Goal: Check status: Check status

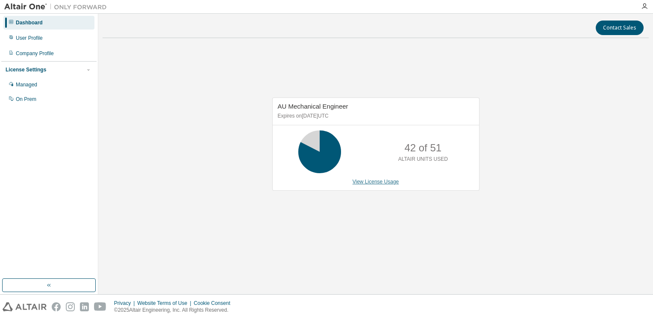
click at [370, 183] on link "View License Usage" at bounding box center [376, 182] width 47 height 6
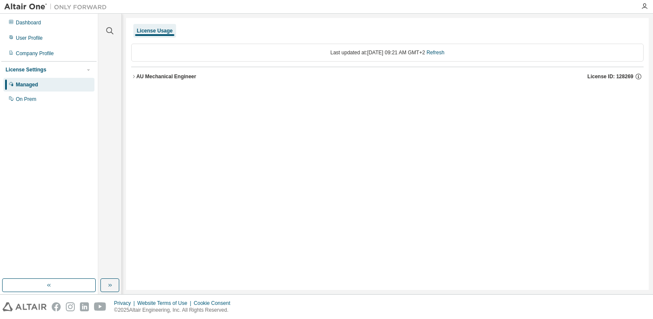
click at [157, 76] on div "AU Mechanical Engineer" at bounding box center [166, 76] width 60 height 7
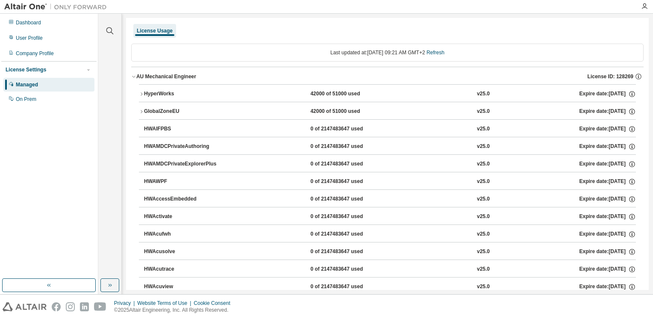
click at [172, 94] on div "HyperWorks" at bounding box center [182, 94] width 77 height 8
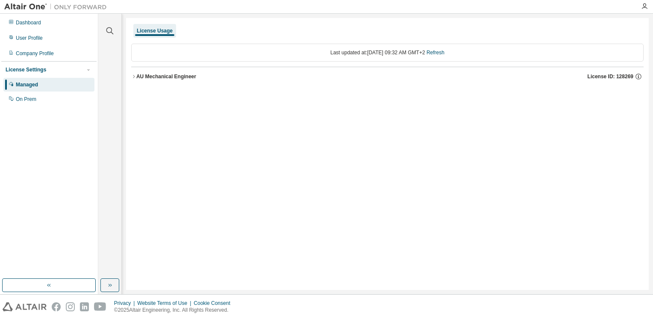
click at [136, 77] on icon "button" at bounding box center [133, 76] width 5 height 5
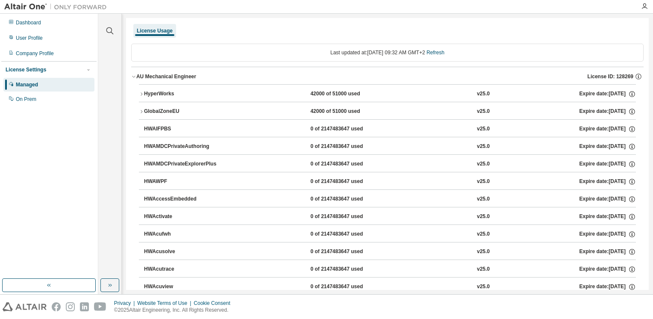
click at [152, 97] on div "HyperWorks" at bounding box center [182, 94] width 77 height 8
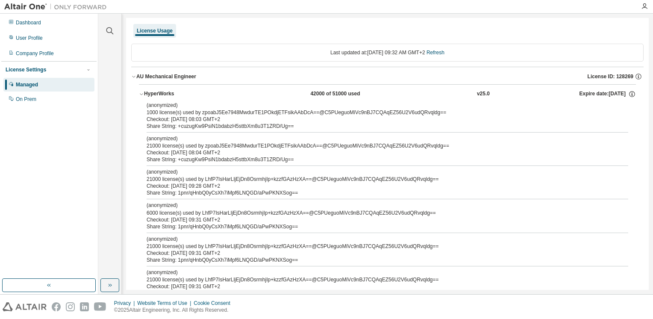
click at [157, 93] on div "HyperWorks" at bounding box center [182, 94] width 77 height 8
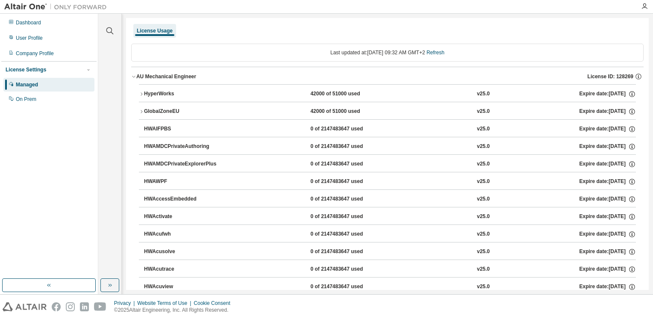
click at [133, 73] on button "AU Mechanical Engineer License ID: 128269" at bounding box center [387, 76] width 513 height 19
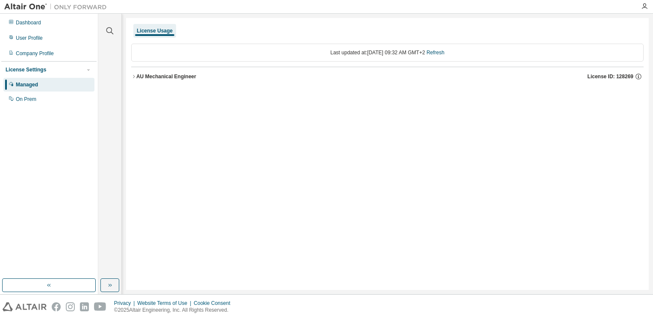
click at [133, 73] on button "AU Mechanical Engineer License ID: 128269" at bounding box center [387, 76] width 513 height 19
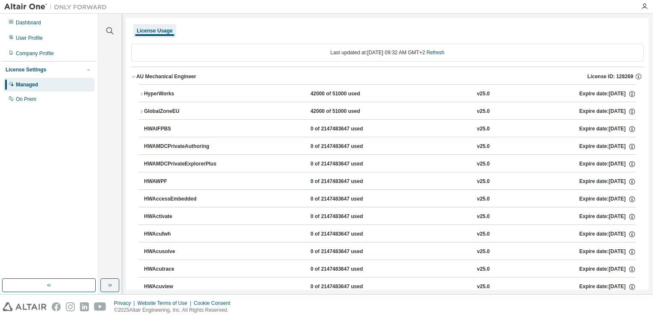
click at [149, 89] on button "HyperWorks 42000 of 51000 used v25.0 Expire date: 2025-11-15" at bounding box center [387, 94] width 497 height 19
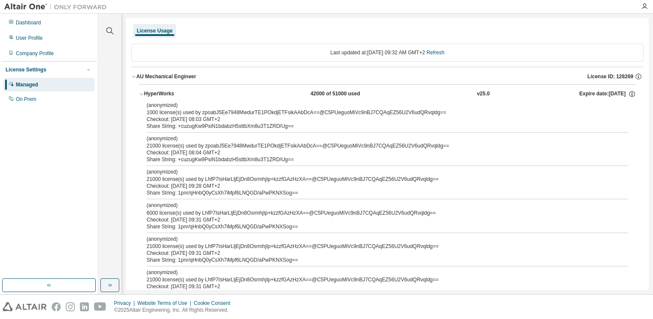
click at [156, 88] on button "HyperWorks 42000 of 51000 used v25.0 Expire date: 2025-11-15" at bounding box center [387, 94] width 497 height 19
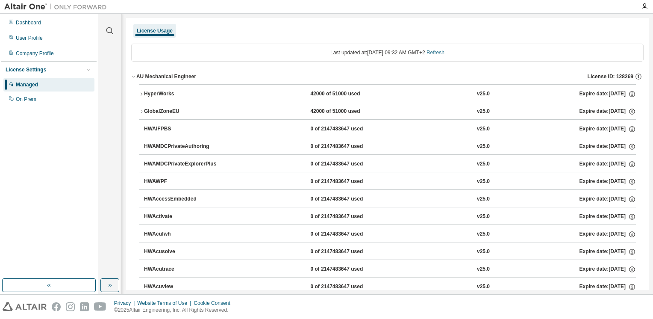
click at [445, 53] on link "Refresh" at bounding box center [436, 53] width 18 height 6
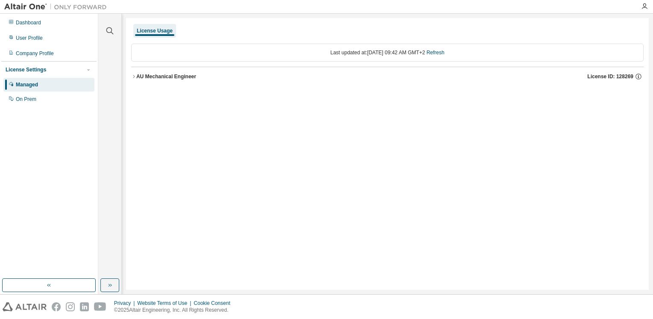
click at [144, 74] on div "AU Mechanical Engineer" at bounding box center [166, 76] width 60 height 7
click at [161, 79] on div "AU Mechanical Engineer" at bounding box center [166, 76] width 60 height 7
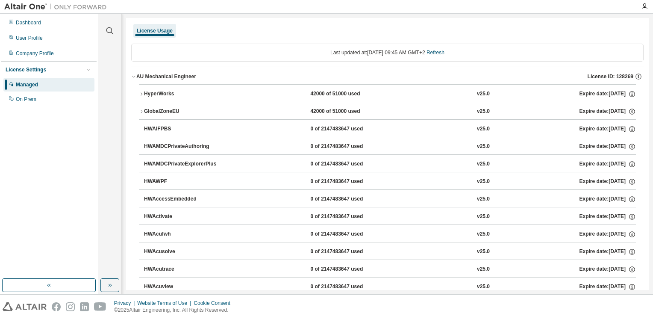
click at [162, 96] on div "HyperWorks" at bounding box center [182, 94] width 77 height 8
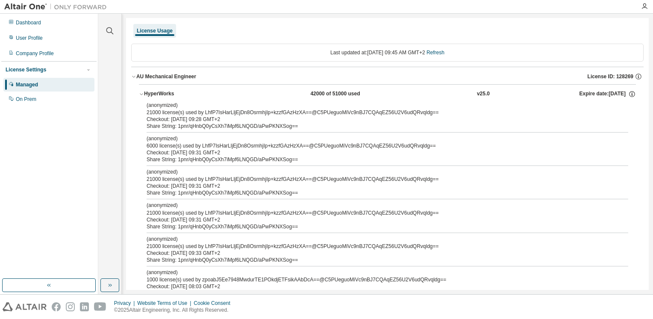
click at [162, 96] on div "HyperWorks" at bounding box center [182, 94] width 77 height 8
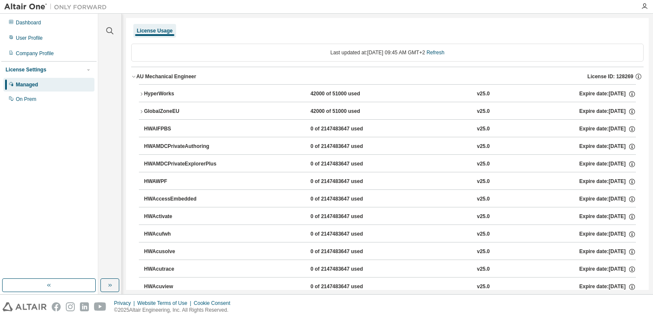
click at [174, 109] on div "GlobalZoneEU" at bounding box center [182, 112] width 77 height 8
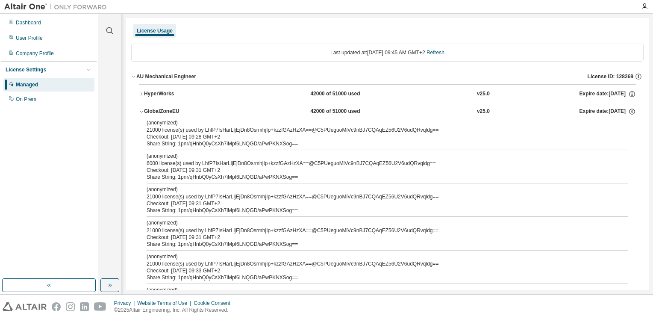
click at [164, 110] on div "GlobalZoneEU" at bounding box center [182, 112] width 77 height 8
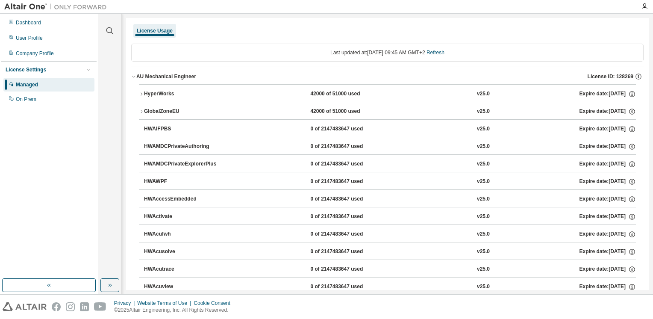
click at [164, 88] on button "HyperWorks 42000 of 51000 used v25.0 Expire date: 2025-11-15" at bounding box center [387, 94] width 497 height 19
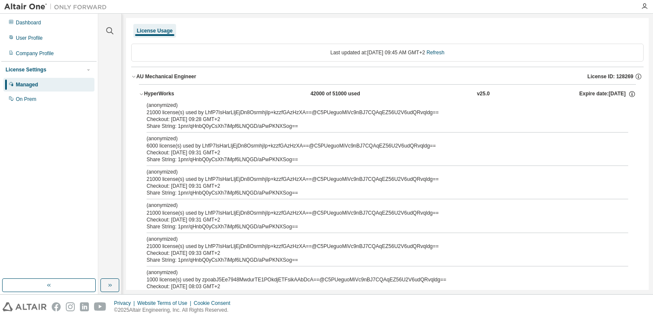
click at [164, 89] on button "HyperWorks 42000 of 51000 used v25.0 Expire date: 2025-11-15" at bounding box center [387, 94] width 497 height 19
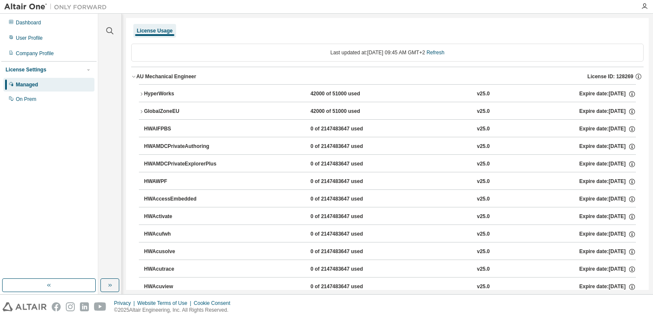
drag, startPoint x: 246, startPoint y: 79, endPoint x: 249, endPoint y: 56, distance: 22.8
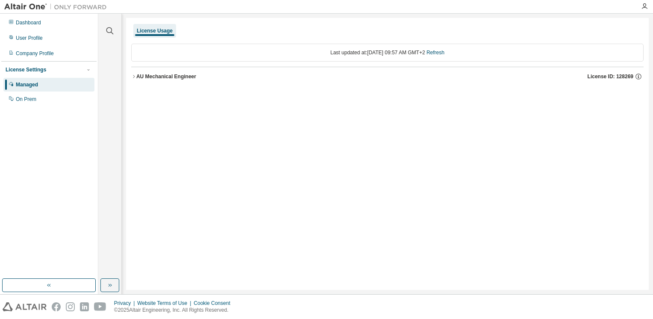
click at [148, 78] on div "AU Mechanical Engineer" at bounding box center [166, 76] width 60 height 7
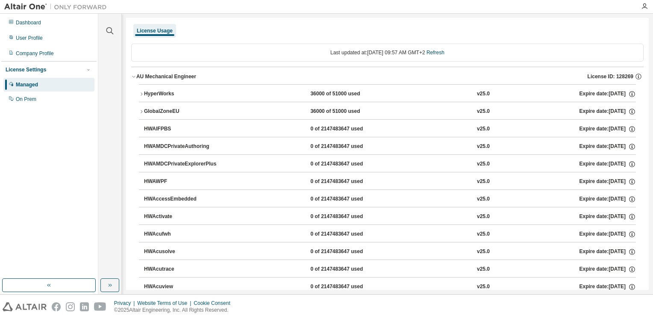
click at [190, 98] on button "HyperWorks 36000 of 51000 used v25.0 Expire date: 2025-11-15" at bounding box center [387, 94] width 497 height 19
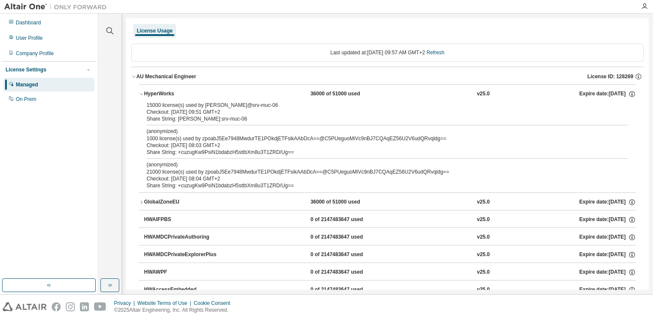
click at [190, 92] on div "HyperWorks" at bounding box center [182, 94] width 77 height 8
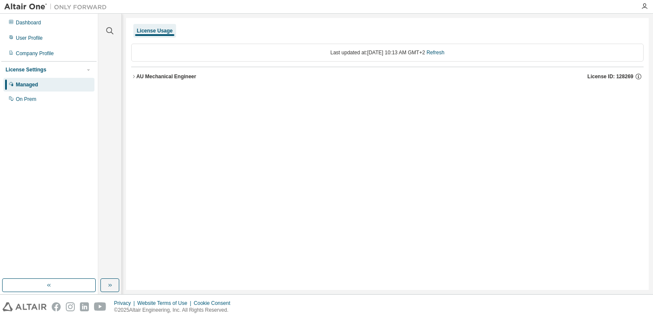
click at [172, 70] on button "AU Mechanical Engineer License ID: 128269" at bounding box center [387, 76] width 513 height 19
